Goal: Transaction & Acquisition: Purchase product/service

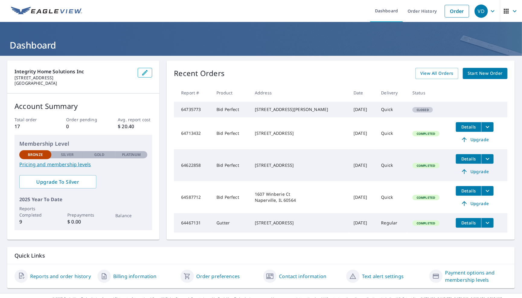
click at [475, 73] on span "Start New Order" at bounding box center [485, 74] width 35 height 8
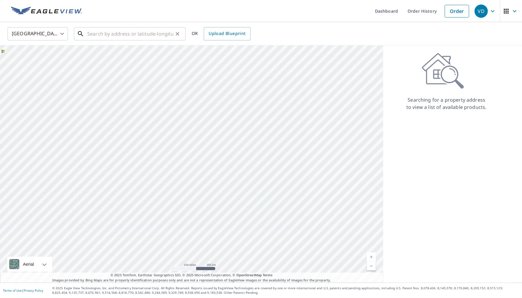
click at [120, 39] on input "text" at bounding box center [130, 33] width 86 height 17
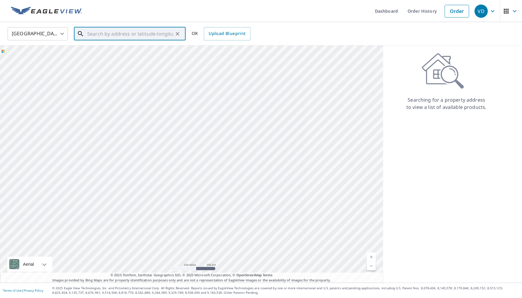
paste input "[STREET_ADDRESS][PERSON_NAME]"
click at [121, 52] on span "[STREET_ADDRESS][PERSON_NAME]" at bounding box center [133, 51] width 95 height 7
type input "[STREET_ADDRESS][PERSON_NAME][PERSON_NAME]"
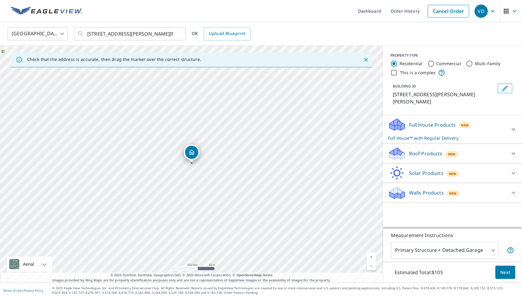
click at [481, 192] on div "Walls Products New" at bounding box center [447, 193] width 118 height 14
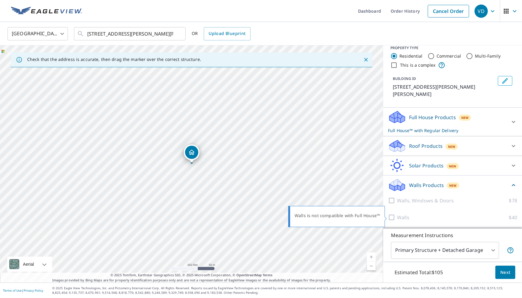
click at [394, 216] on div at bounding box center [392, 217] width 9 height 7
click at [512, 184] on icon at bounding box center [513, 185] width 7 height 7
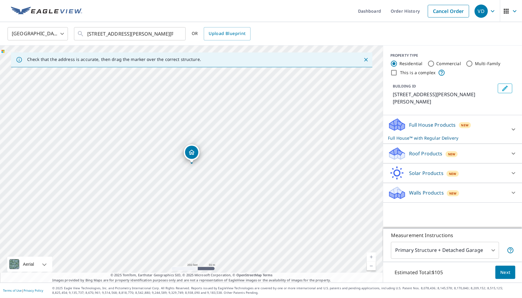
click at [514, 189] on icon at bounding box center [513, 192] width 7 height 7
click at [512, 172] on icon at bounding box center [513, 173] width 7 height 7
click at [510, 126] on icon at bounding box center [513, 129] width 7 height 7
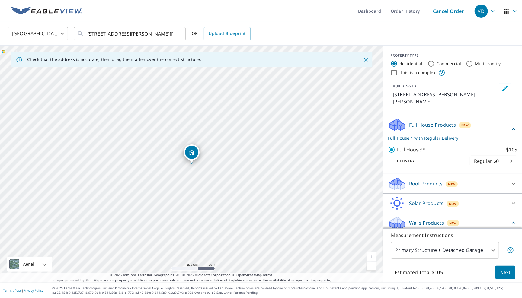
click at [510, 126] on icon at bounding box center [513, 129] width 7 height 7
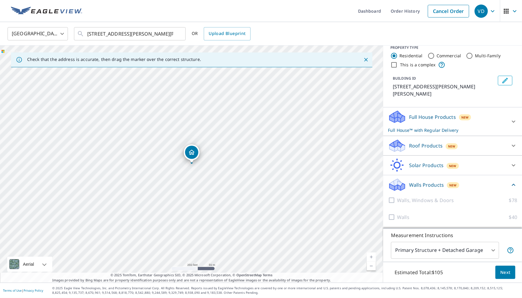
scroll to position [8, 0]
click at [480, 184] on div "Walls Products New" at bounding box center [449, 185] width 122 height 14
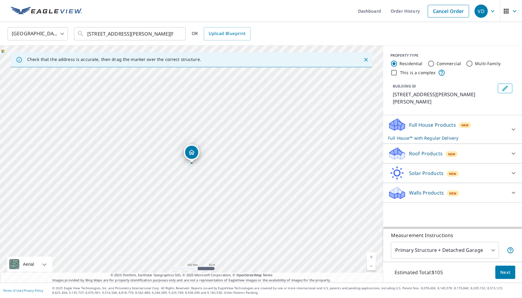
scroll to position [0, 0]
click at [482, 188] on div "Walls Products New" at bounding box center [447, 193] width 118 height 14
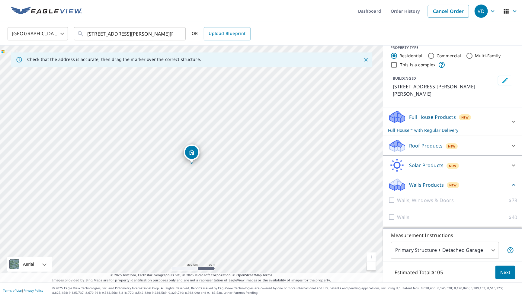
scroll to position [8, 0]
click at [490, 249] on body "VD VD Dashboard Order History Cancel Order VD [GEOGRAPHIC_DATA] [GEOGRAPHIC_DAT…" at bounding box center [261, 149] width 522 height 298
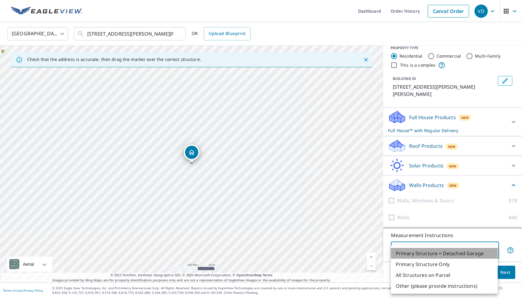
click at [482, 254] on li "Primary Structure + Detached Garage" at bounding box center [444, 253] width 107 height 11
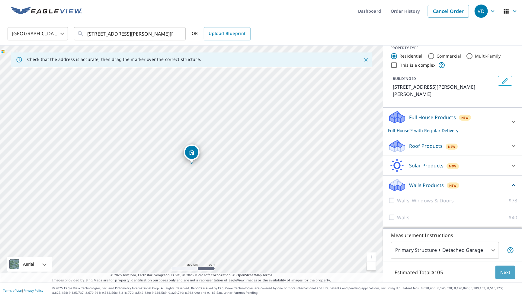
click at [503, 273] on span "Next" at bounding box center [505, 273] width 10 height 8
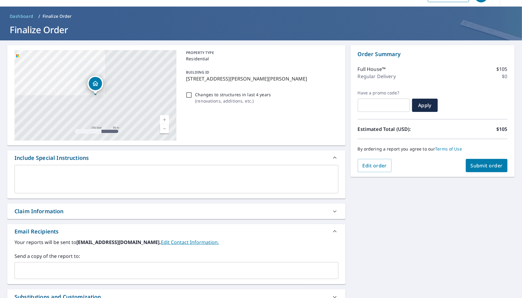
scroll to position [18, 0]
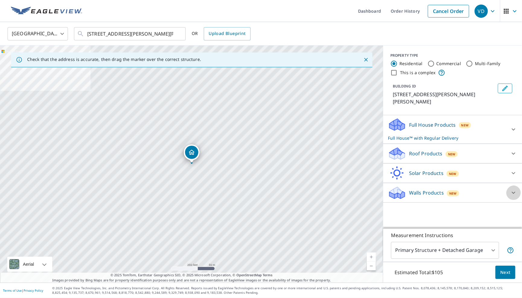
click at [514, 189] on icon at bounding box center [513, 192] width 7 height 7
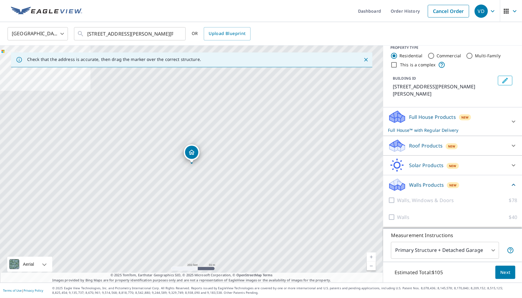
scroll to position [8, 0]
click at [392, 198] on div at bounding box center [392, 200] width 9 height 7
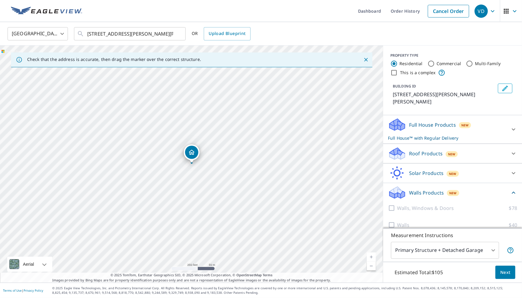
click at [431, 66] on input "Commercial" at bounding box center [430, 63] width 7 height 7
radio input "true"
type input "4"
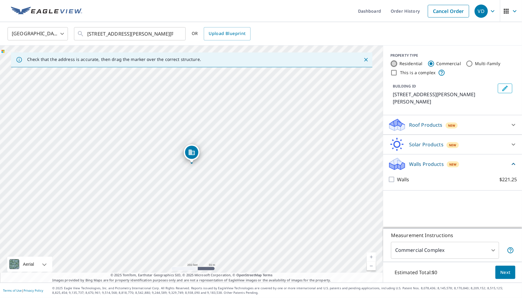
click at [396, 64] on input "Residential" at bounding box center [393, 63] width 7 height 7
radio input "true"
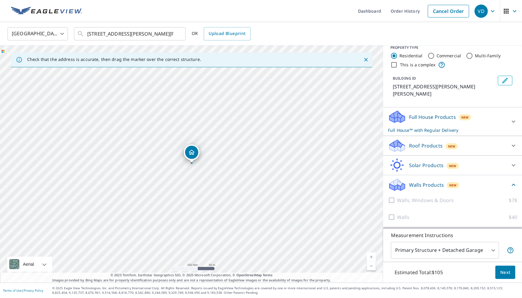
scroll to position [8, 0]
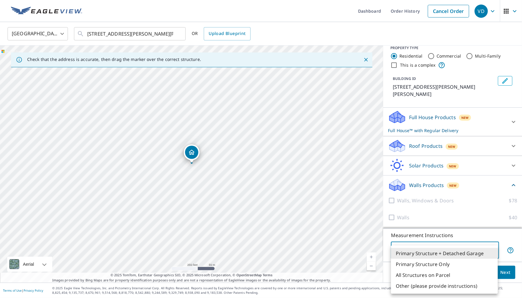
click at [491, 250] on body "VD VD Dashboard Order History Cancel Order VD [GEOGRAPHIC_DATA] [GEOGRAPHIC_DAT…" at bounding box center [261, 149] width 522 height 298
click at [480, 264] on li "Primary Structure Only" at bounding box center [444, 264] width 107 height 11
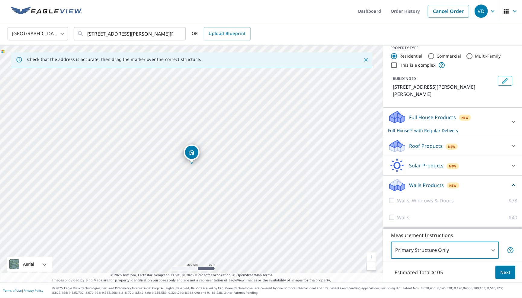
click at [481, 248] on body "VD VD Dashboard Order History Cancel Order VD [GEOGRAPHIC_DATA] [GEOGRAPHIC_DAT…" at bounding box center [261, 149] width 522 height 298
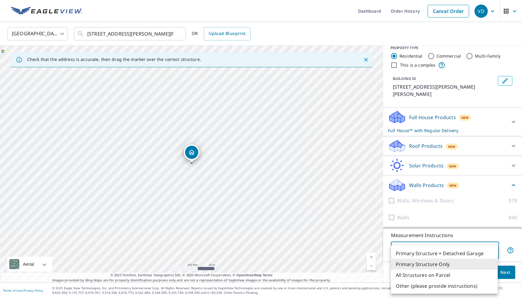
click at [466, 271] on li "All Structures on Parcel" at bounding box center [444, 275] width 107 height 11
click at [484, 249] on body "VD VD Dashboard Order History Cancel Order VD [GEOGRAPHIC_DATA] [GEOGRAPHIC_DAT…" at bounding box center [261, 149] width 522 height 298
click at [471, 256] on li "Primary Structure + Detached Garage" at bounding box center [444, 253] width 107 height 11
type input "1"
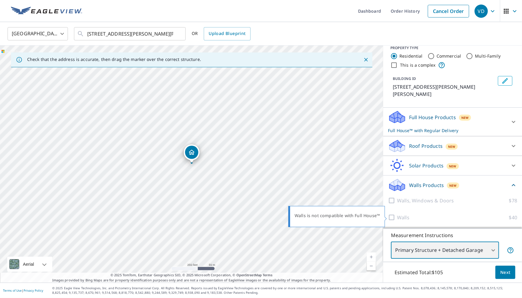
scroll to position [0, 0]
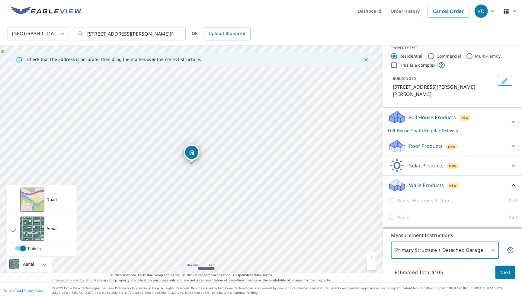
click at [43, 269] on div "Aerial" at bounding box center [29, 264] width 45 height 15
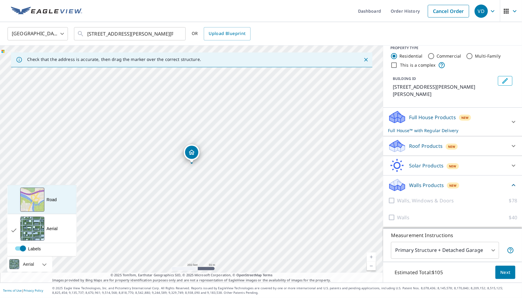
click at [61, 206] on div "Road A standard road map" at bounding box center [42, 199] width 69 height 29
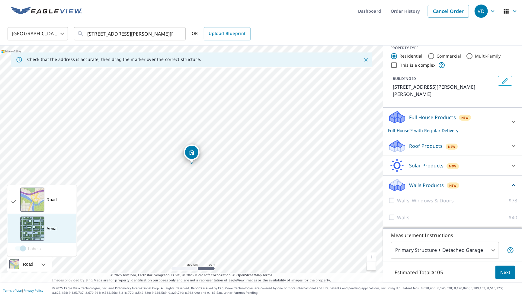
click at [53, 236] on div "Aerial A detailed look from above" at bounding box center [42, 228] width 69 height 29
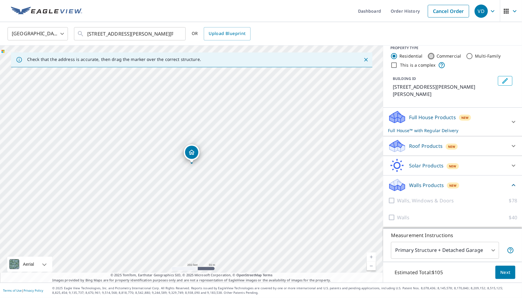
click at [431, 59] on input "Commercial" at bounding box center [430, 56] width 7 height 7
radio input "true"
type input "4"
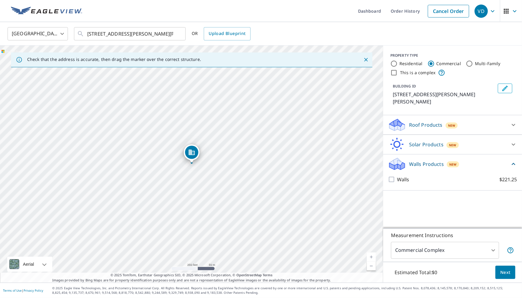
click at [397, 65] on input "Residential" at bounding box center [393, 63] width 7 height 7
radio input "true"
type input "1"
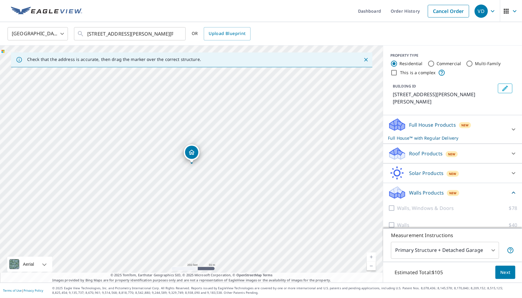
click at [495, 79] on div "PROPERTY TYPE Residential Commercial Multi-Family This is a complex BUILDING ID…" at bounding box center [452, 81] width 139 height 70
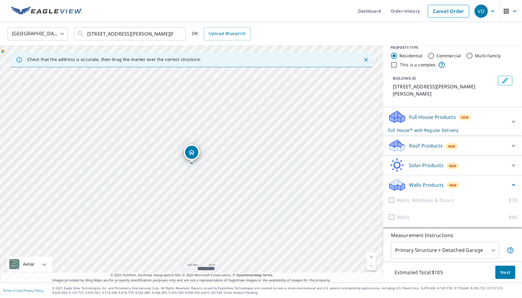
scroll to position [8, 0]
